Goal: Check status: Check status

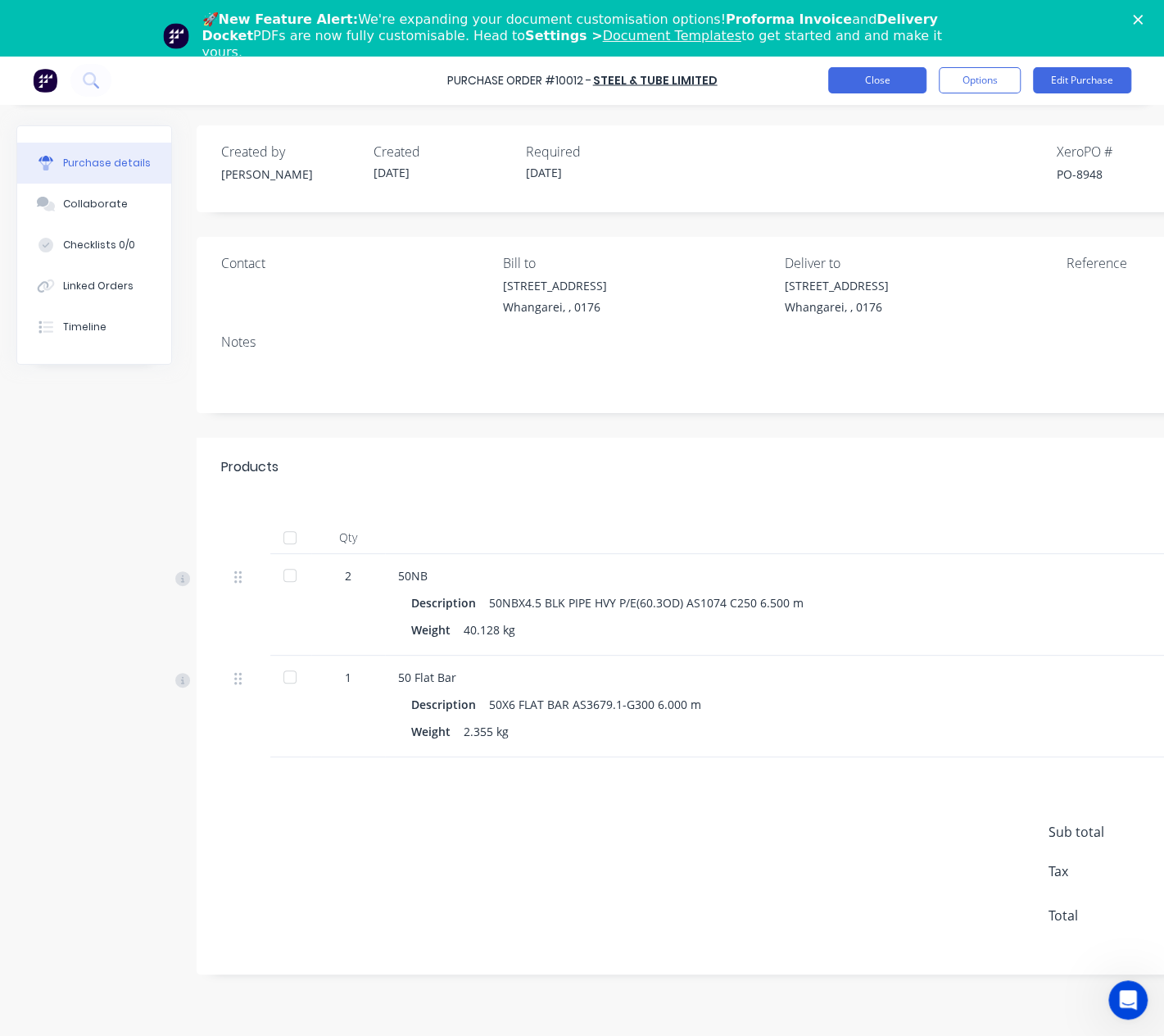
click at [864, 87] on button "Close" at bounding box center [877, 80] width 98 height 26
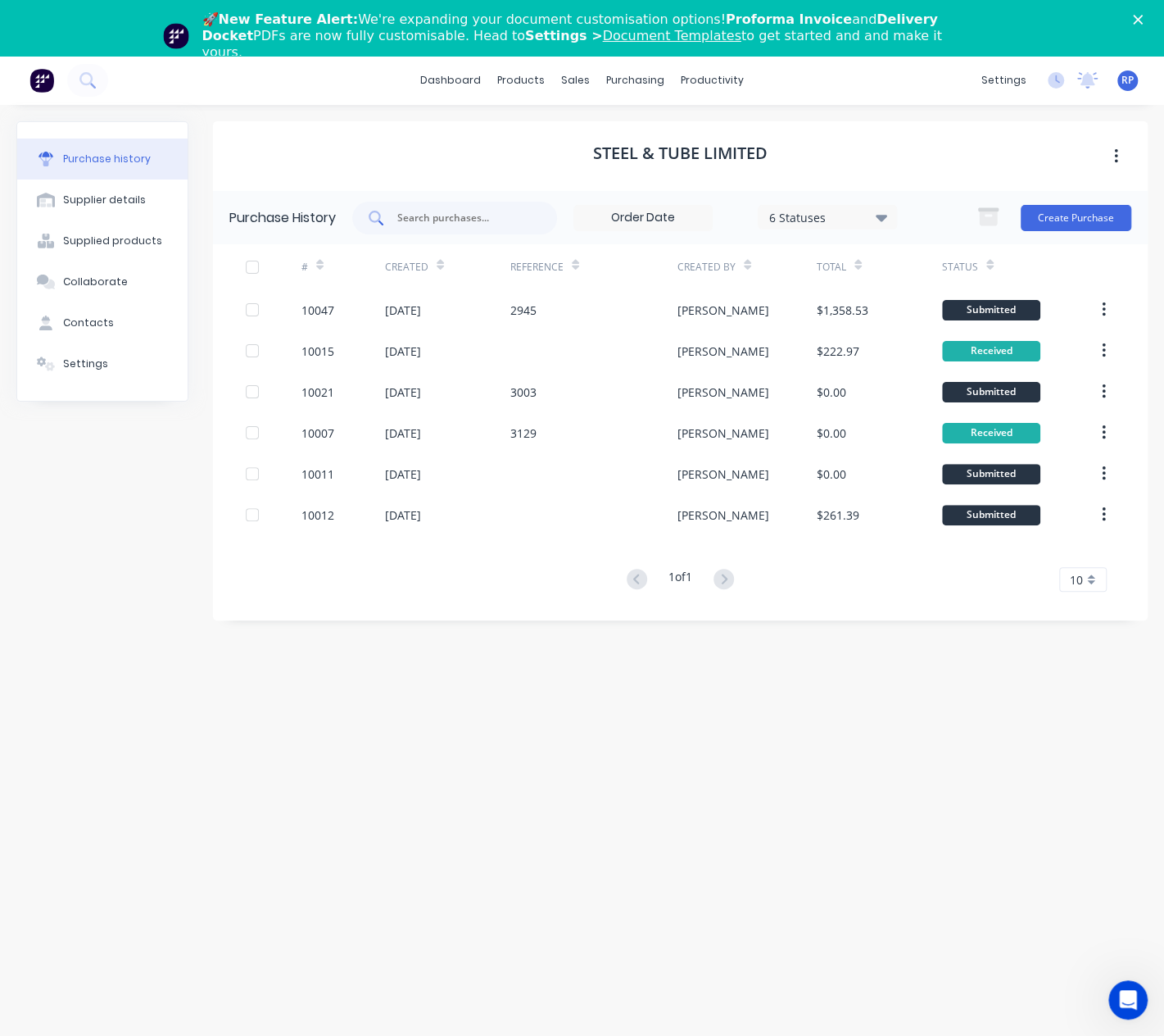
click at [415, 210] on input "text" at bounding box center [463, 218] width 136 height 16
type input "10009"
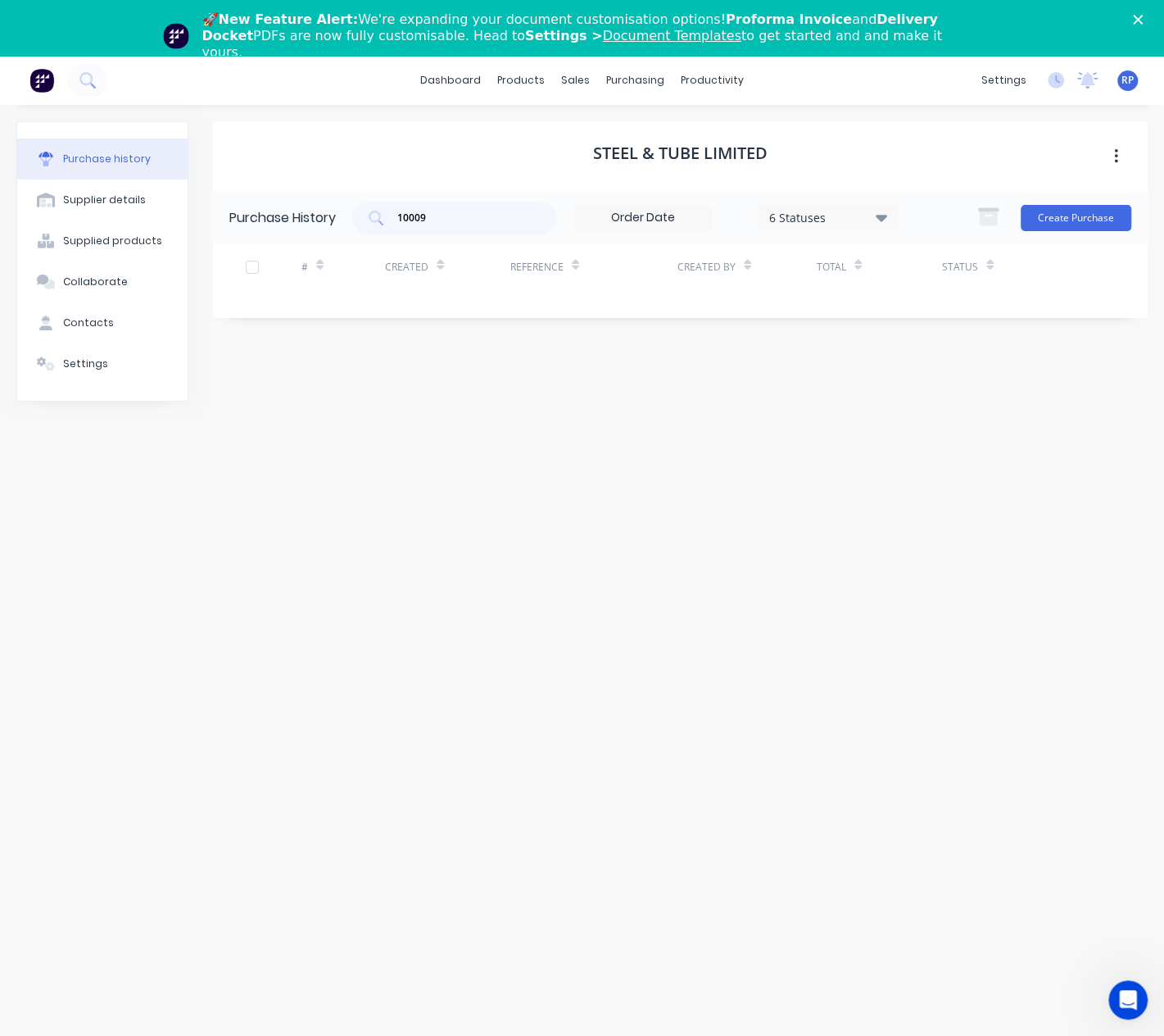
click at [144, 158] on button "Purchase history" at bounding box center [102, 158] width 170 height 41
click at [72, 84] on button at bounding box center [87, 80] width 41 height 33
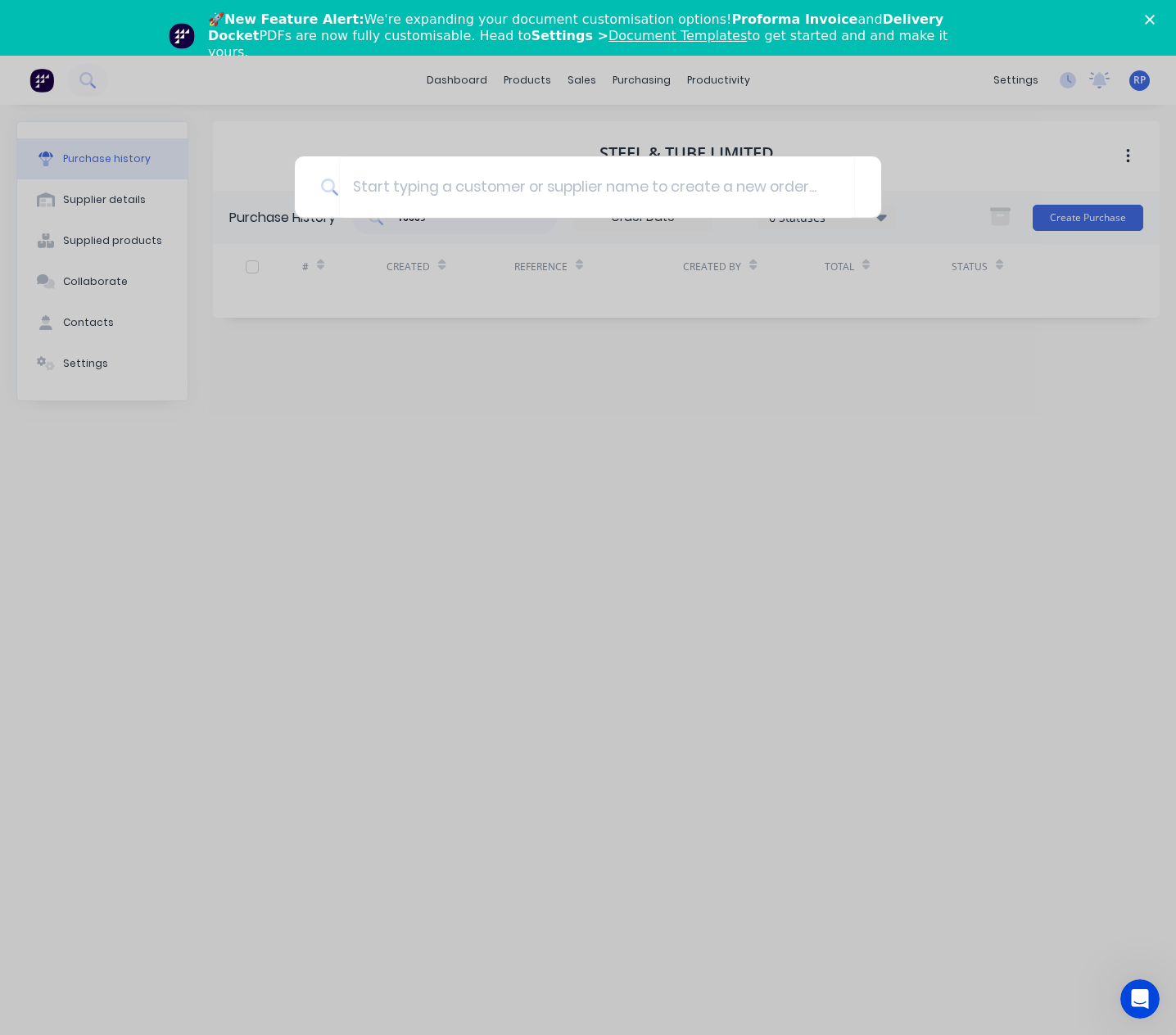
click at [95, 82] on div at bounding box center [588, 518] width 1176 height 1035
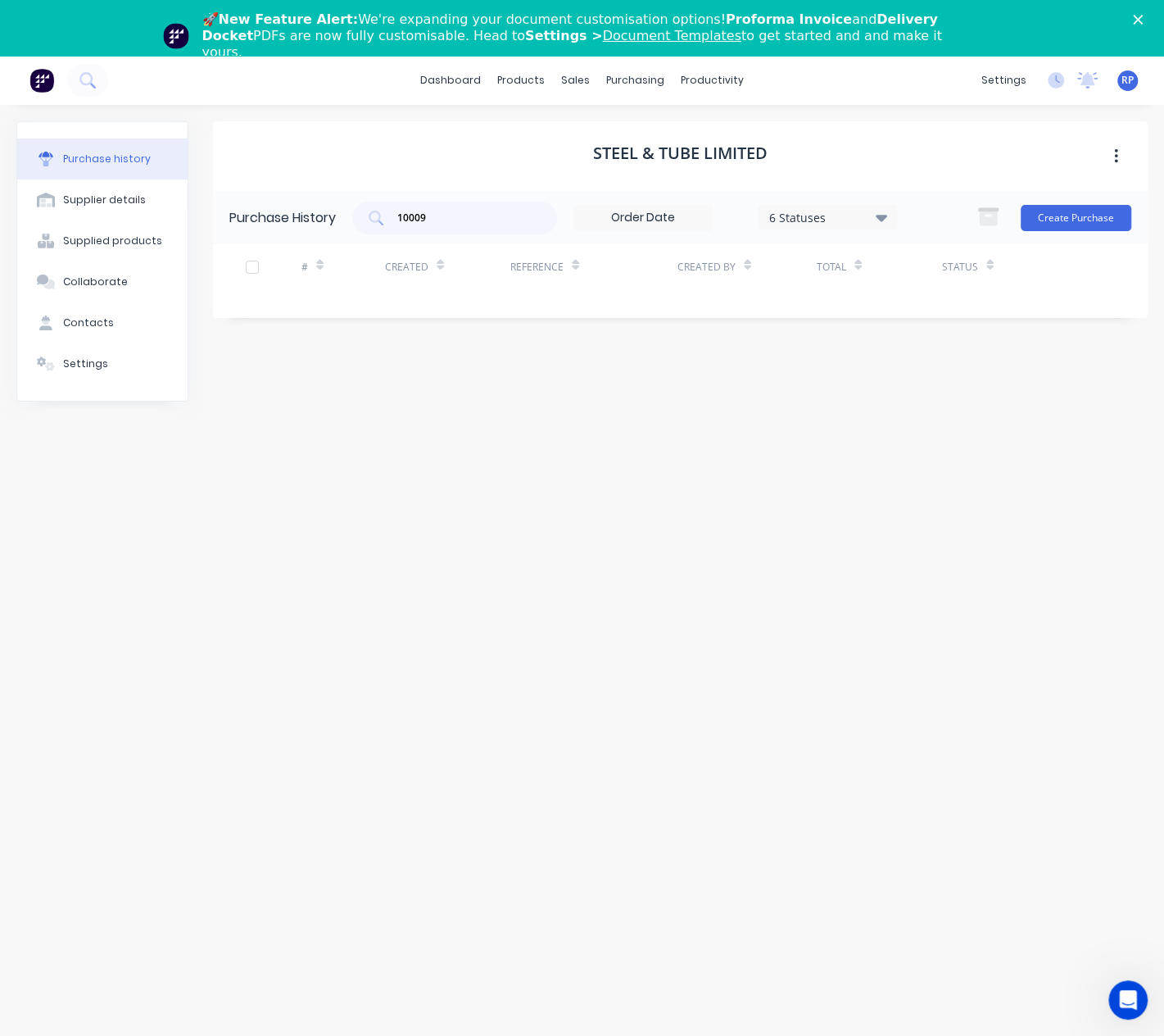
click at [96, 82] on button at bounding box center [87, 80] width 41 height 33
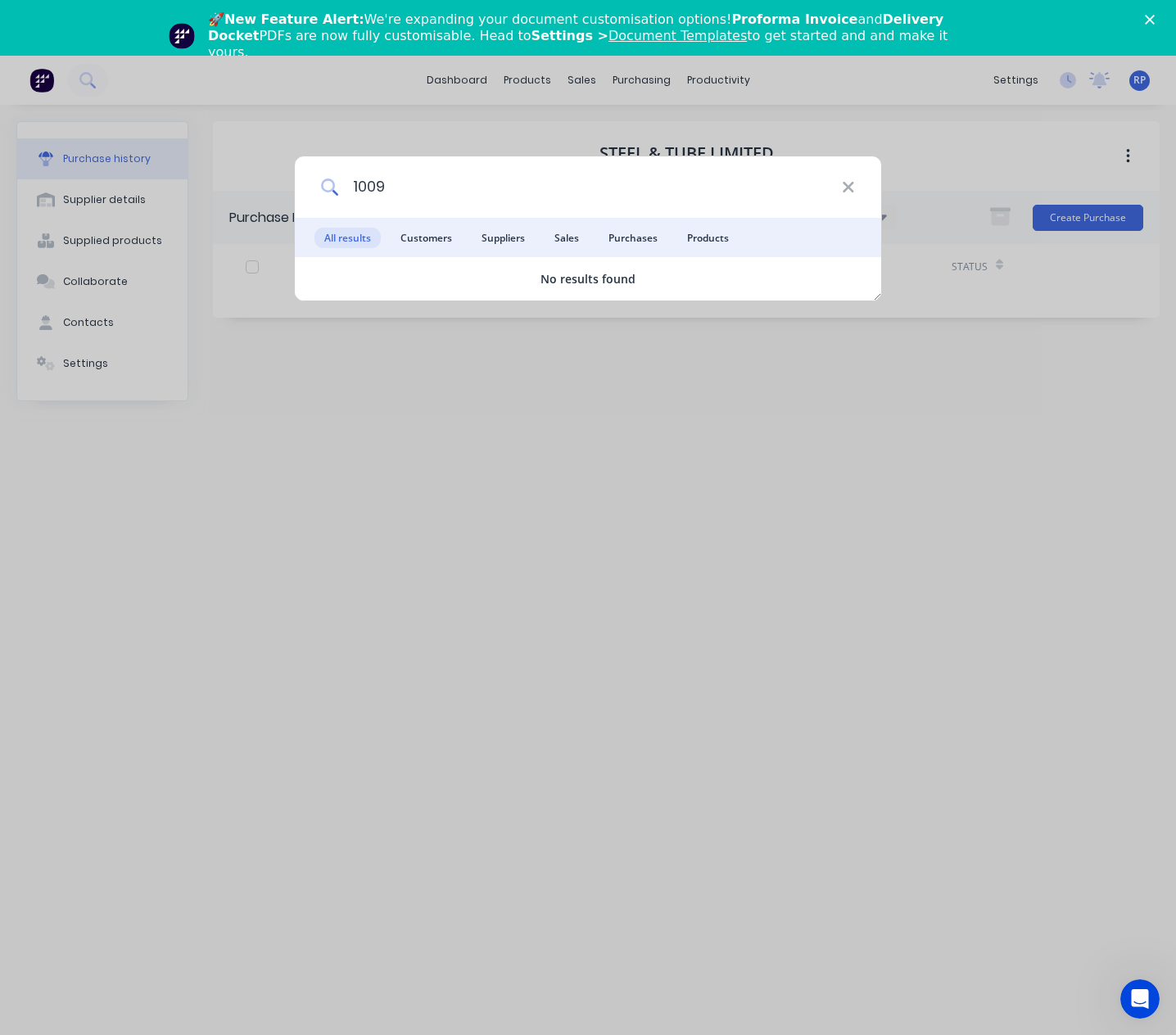
click at [370, 186] on input "1009" at bounding box center [590, 187] width 503 height 62
type input "10009"
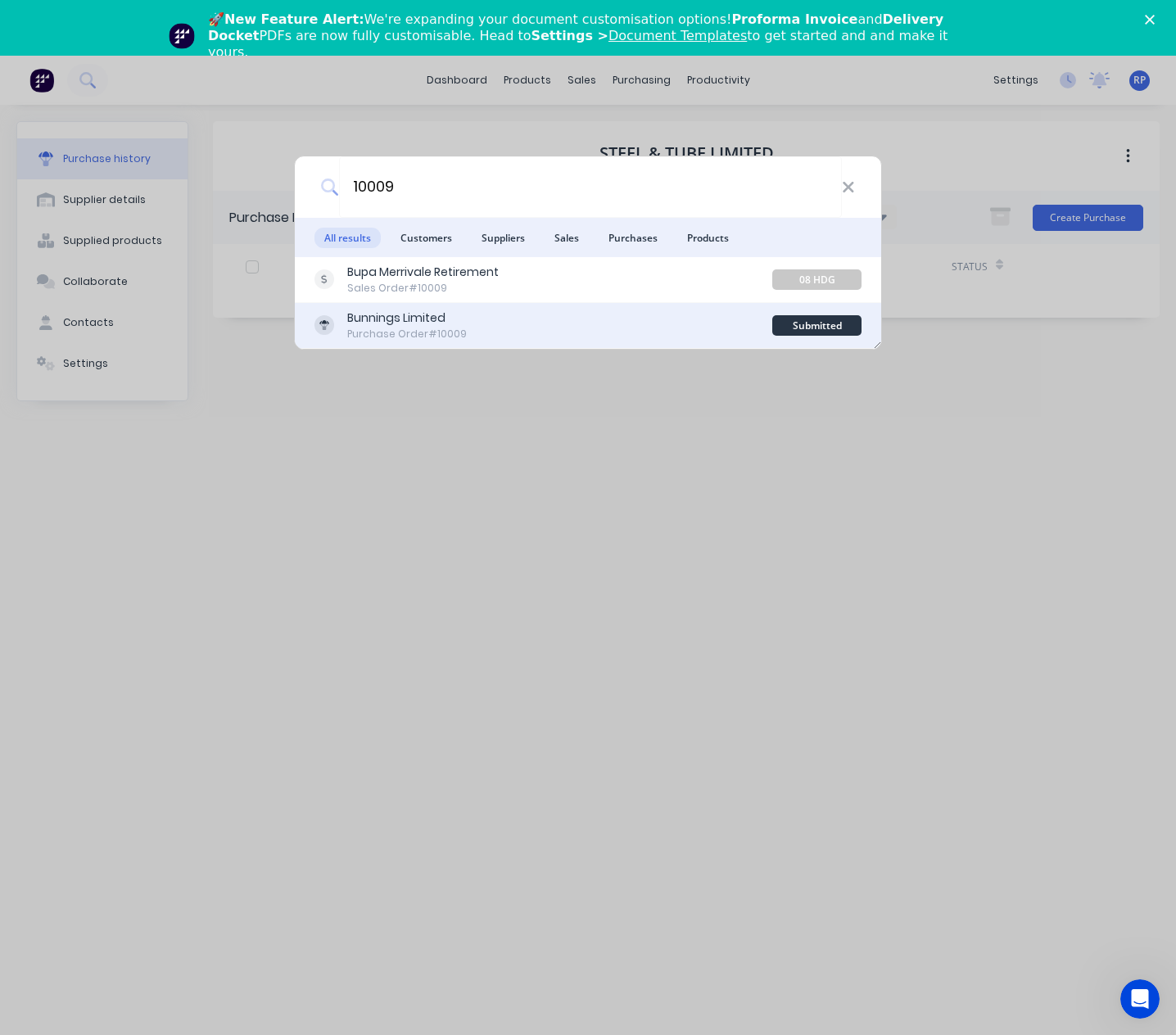
click at [583, 318] on div "Bunnings Limited Purchase Order #10009" at bounding box center [543, 325] width 457 height 32
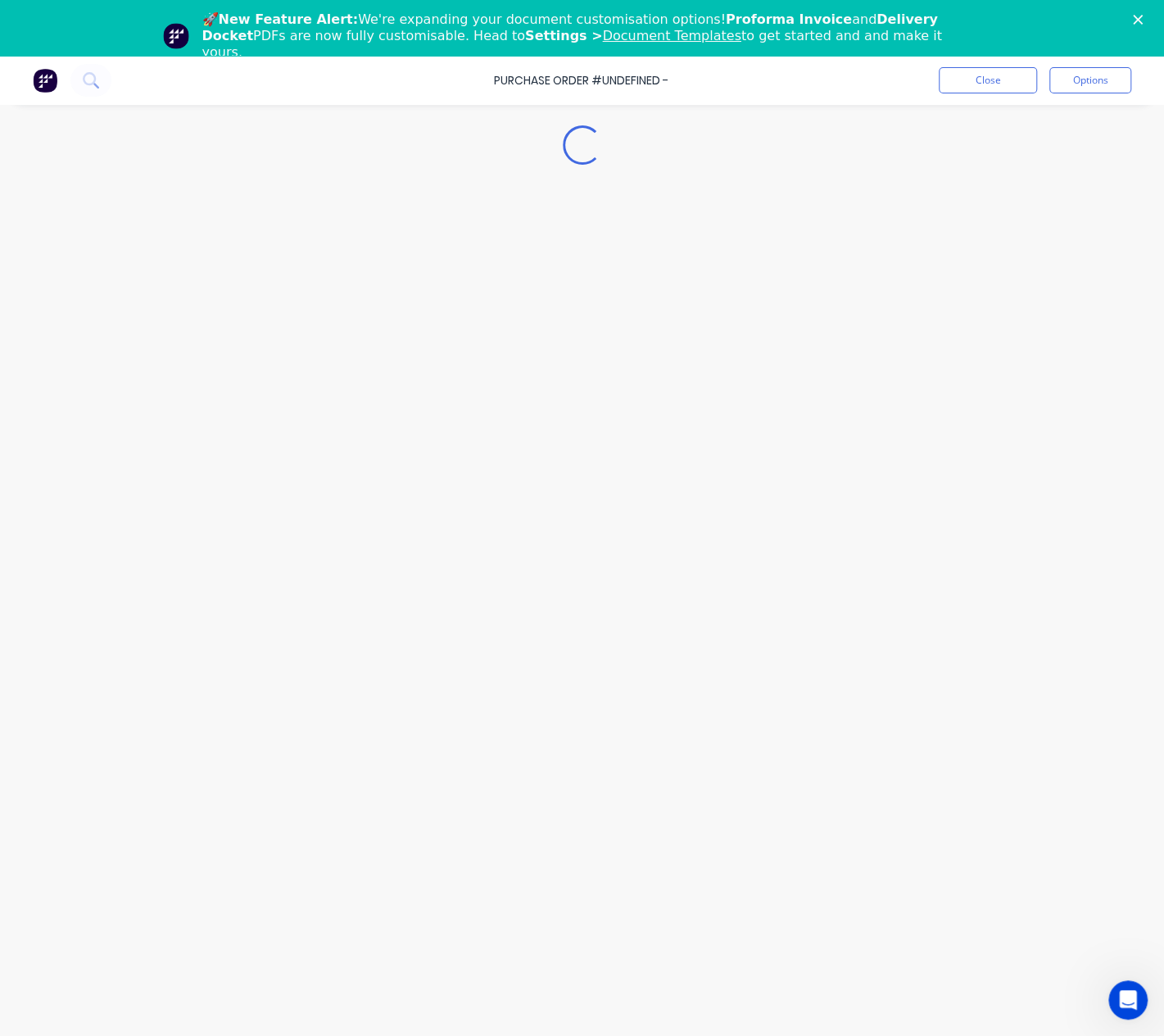
type textarea "x"
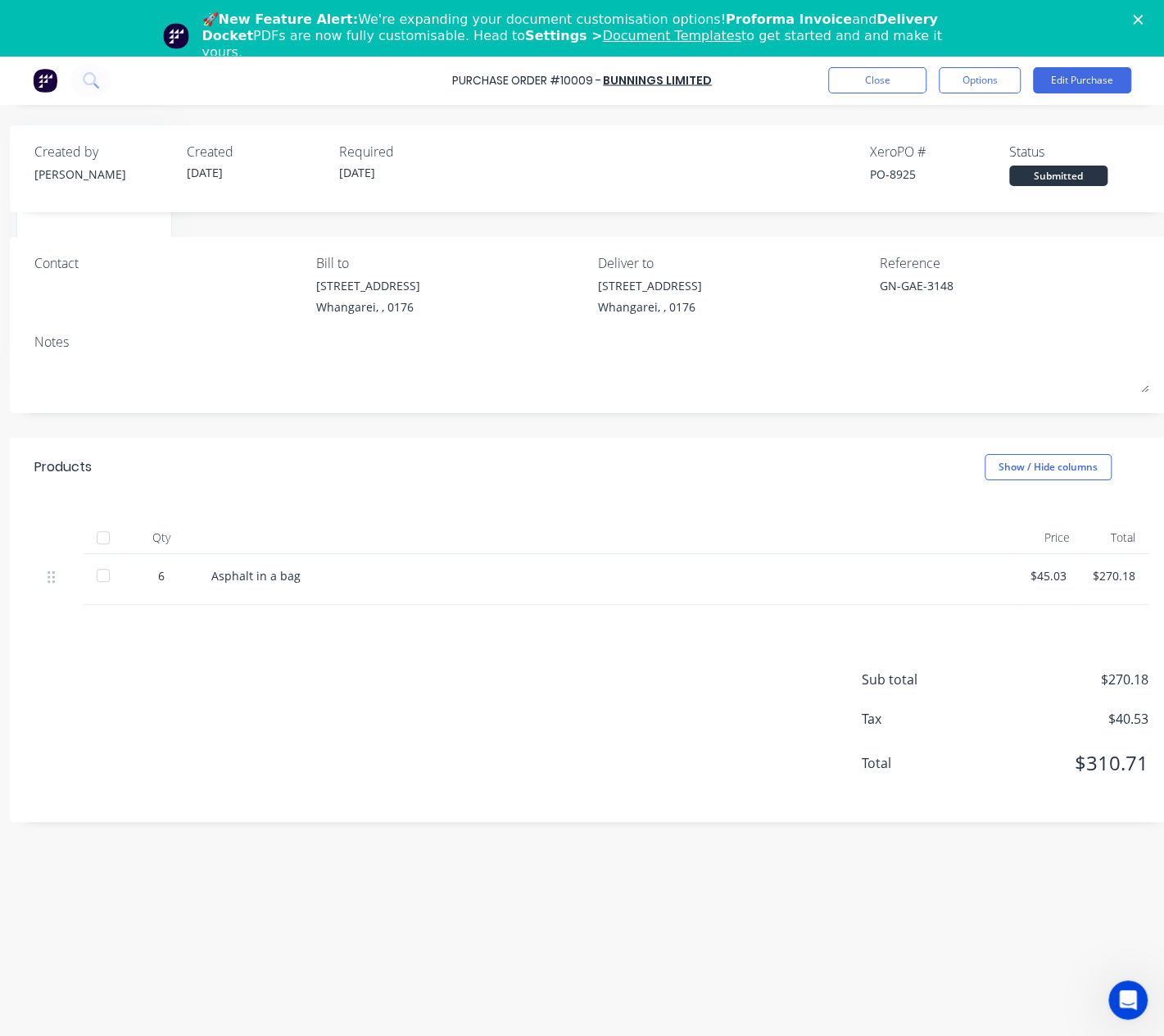
scroll to position [0, 208]
